Goal: Transaction & Acquisition: Purchase product/service

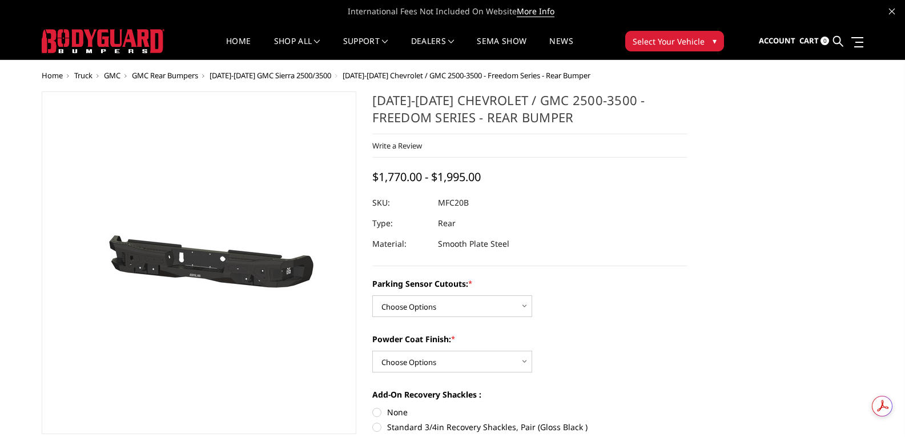
click at [113, 75] on span "GMC" at bounding box center [112, 75] width 17 height 10
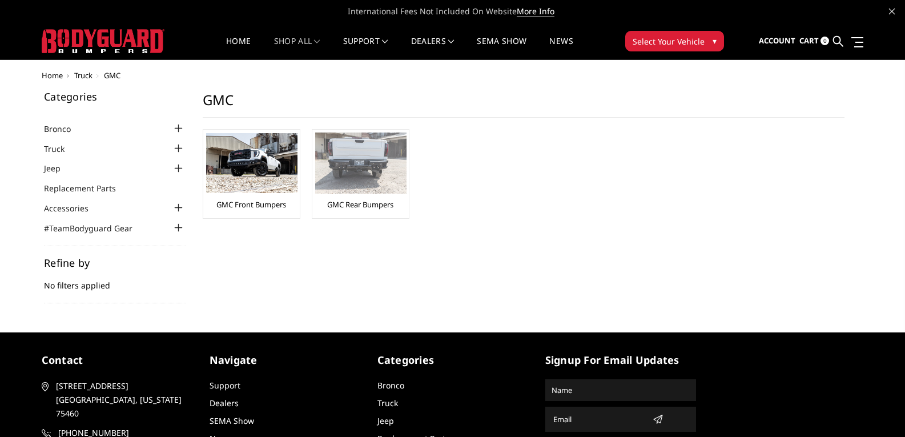
click at [355, 207] on link "GMC Rear Bumpers" at bounding box center [360, 204] width 66 height 10
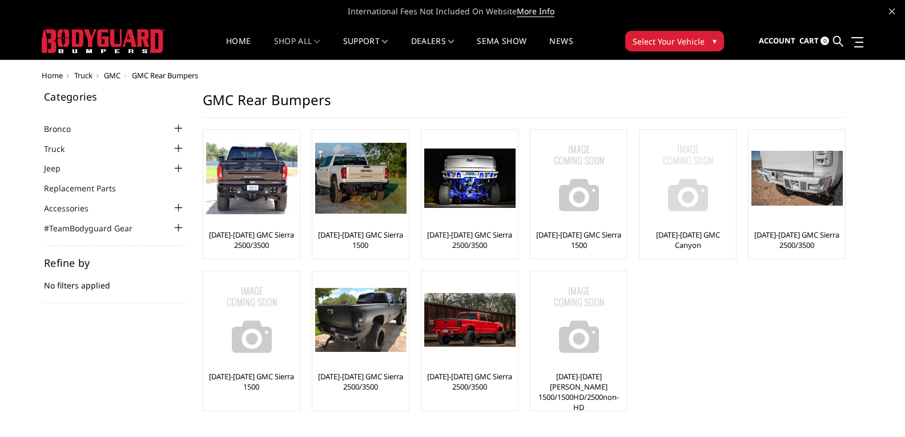
click at [682, 233] on link "[DATE]-[DATE] GMC Canyon" at bounding box center [687, 240] width 91 height 21
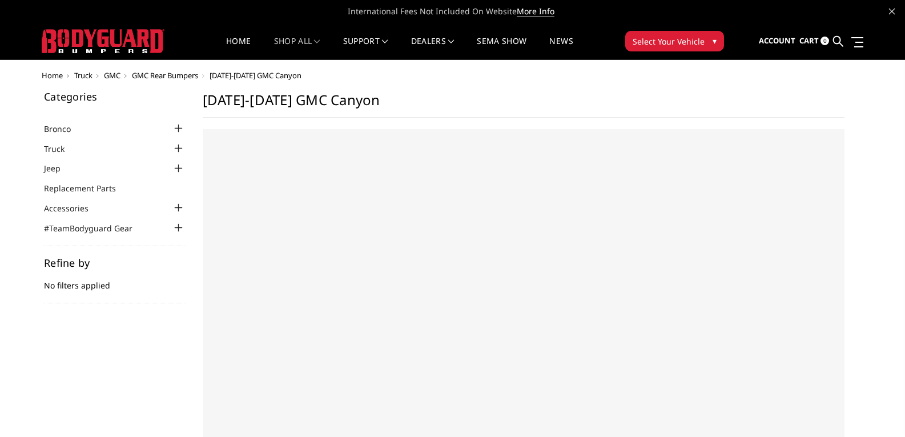
select select "US"
